Goal: Information Seeking & Learning: Learn about a topic

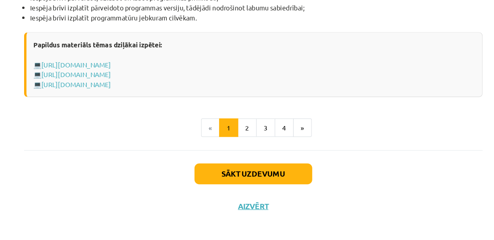
scroll to position [937, 0]
click at [116, 86] on link "[URL][DOMAIN_NAME]" at bounding box center [97, 86] width 59 height 7
click at [127, 92] on link "[URL][DOMAIN_NAME]" at bounding box center [97, 94] width 59 height 7
click at [116, 103] on link "[URL][DOMAIN_NAME]" at bounding box center [97, 103] width 59 height 7
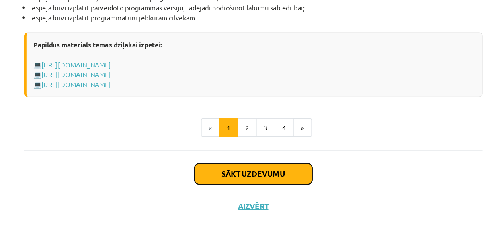
click at [227, 187] on button "Sākt uzdevumu" at bounding box center [247, 179] width 100 height 18
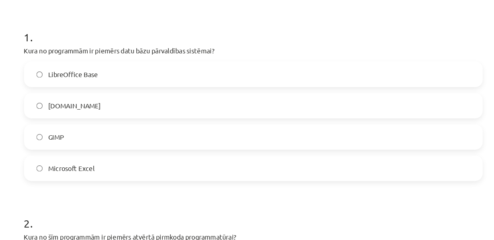
scroll to position [149, 0]
click at [116, 147] on label "Microsoft Excel" at bounding box center [247, 142] width 386 height 20
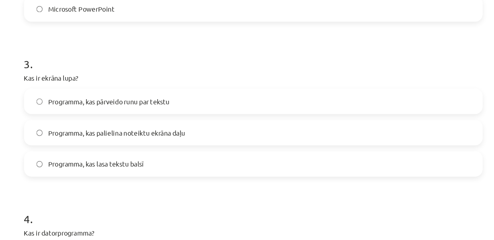
scroll to position [445, 0]
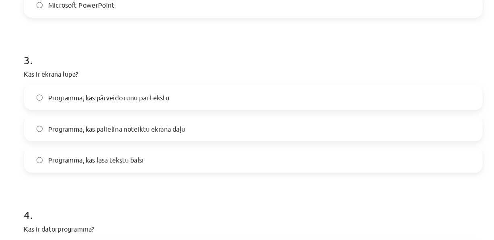
click at [134, 140] on span "Programma, kas lasa tekstu balsī" at bounding box center [114, 135] width 81 height 8
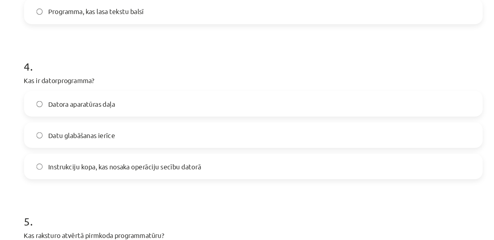
scroll to position [577, 0]
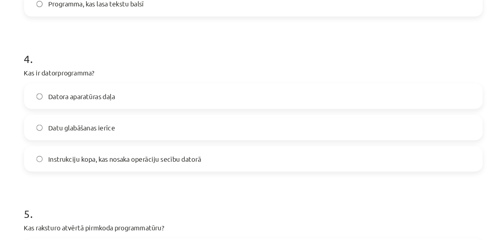
click at [116, 112] on span "Datu glabāšanas ierīce" at bounding box center [102, 108] width 57 height 8
click at [134, 145] on label "Instrukciju kopa, kas nosaka operāciju secību datorā" at bounding box center [247, 135] width 386 height 20
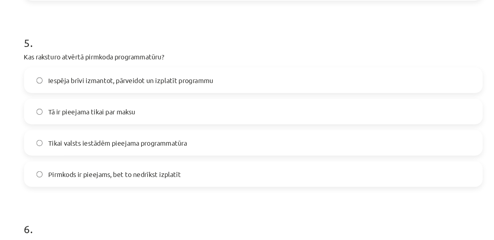
scroll to position [723, 0]
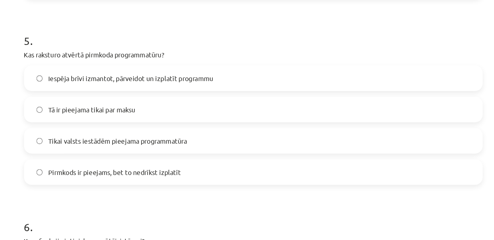
click at [147, 76] on label "Iespēja brīvi izmantot, pārveidot un izplatīt programmu" at bounding box center [247, 66] width 386 height 20
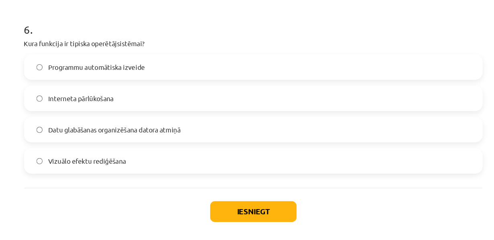
scroll to position [899, 0]
click at [92, 67] on label "Programmu automātiska izveide" at bounding box center [247, 57] width 386 height 20
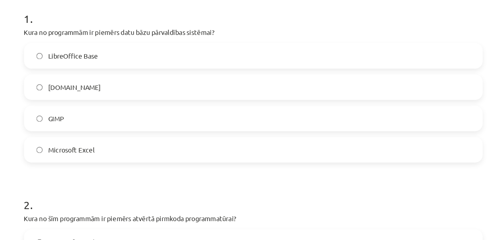
scroll to position [165, 0]
click at [77, 51] on span "LibreOffice Base" at bounding box center [95, 47] width 42 height 8
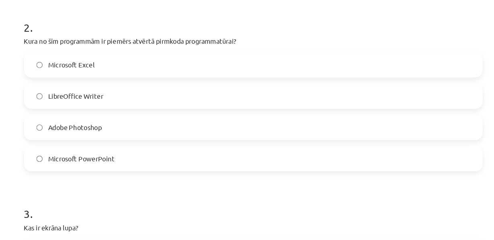
scroll to position [315, 0]
click at [237, 39] on p "Kura no šīm programmām ir piemērs atvērtā pirmkoda programmatūrai?" at bounding box center [247, 34] width 388 height 8
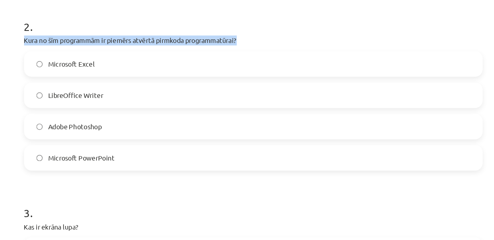
drag, startPoint x: 243, startPoint y: 48, endPoint x: 37, endPoint y: 51, distance: 206.5
click at [37, 51] on div "Mācību tēma: Datorikas - 10. klases 1. ieskaites mācību materiāls #4 3. tēma – …" at bounding box center [247, 120] width 494 height 240
copy p "Kura no šīm programmām ir piemērs atvērtā pirmkoda programmatūrai?"
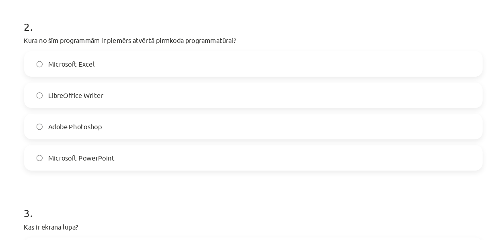
click at [256, 64] on label "Microsoft Excel" at bounding box center [247, 54] width 386 height 20
click at [108, 85] on span "LibreOffice Writer" at bounding box center [97, 81] width 47 height 8
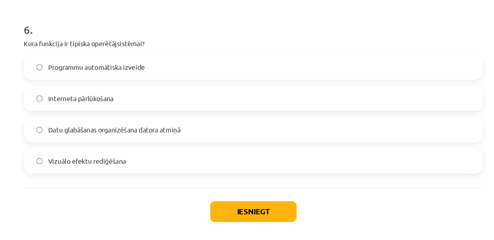
scroll to position [930, 0]
click at [248, 177] on button "Iesniegt" at bounding box center [246, 179] width 73 height 18
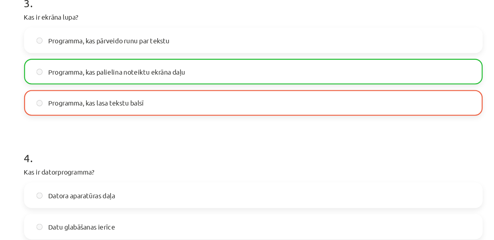
scroll to position [493, 0]
click at [90, 91] on span "Programma, kas lasa tekstu balsī" at bounding box center [114, 87] width 81 height 8
click at [90, 97] on label "Programma, kas lasa tekstu balsī" at bounding box center [247, 87] width 386 height 20
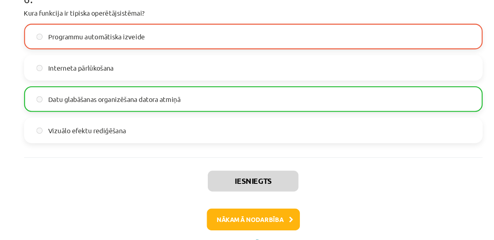
scroll to position [957, 0]
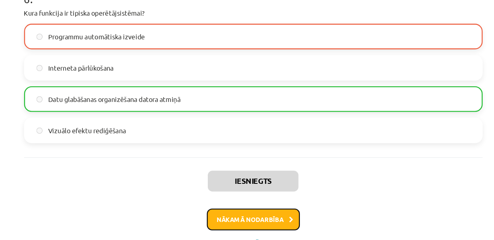
click at [258, 184] on button "Nākamā nodarbība" at bounding box center [247, 186] width 79 height 18
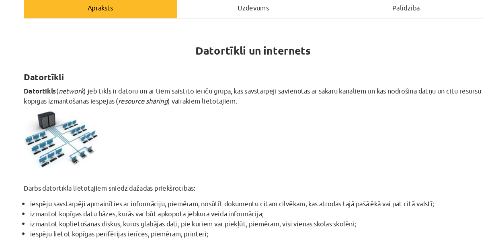
scroll to position [78, 0]
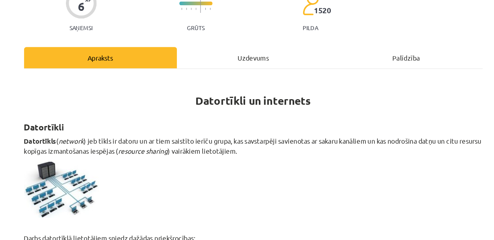
click at [39, 26] on div "Mācību tēma: Datorikas - 10. klases 1. ieskaites mācību materiāls #5 4. tēma – …" at bounding box center [247, 120] width 494 height 240
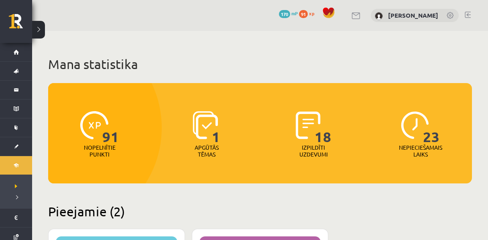
scroll to position [235, 0]
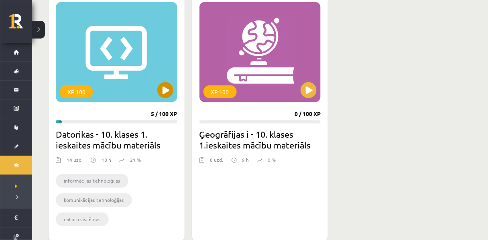
click at [118, 42] on div "XP 100" at bounding box center [117, 52] width 122 height 100
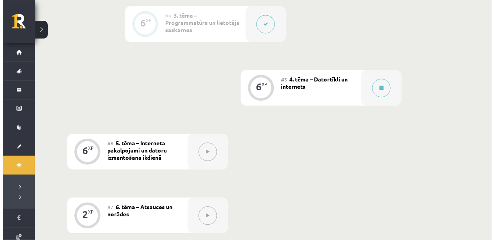
scroll to position [451, 0]
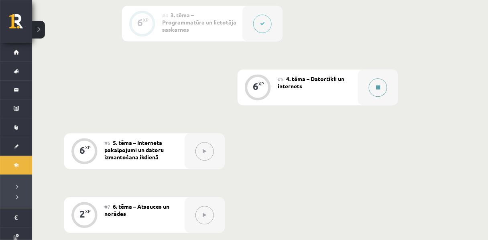
click at [384, 97] on button at bounding box center [378, 87] width 18 height 18
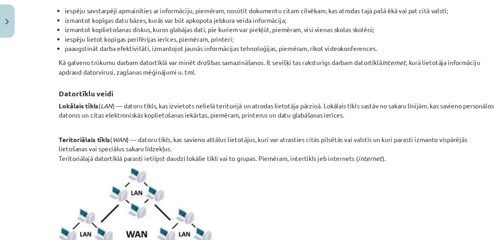
scroll to position [268, 0]
click at [161, 132] on p "Lokālais tīkls ( LAN ) — datoru tīkls, kas izvietots nelielā teritorijā un atro…" at bounding box center [247, 118] width 388 height 25
click at [159, 132] on p "Lokālais tīkls ( LAN ) — datoru tīkls, kas izvietots nelielā teritorijā un atro…" at bounding box center [247, 118] width 388 height 25
